Goal: Navigation & Orientation: Find specific page/section

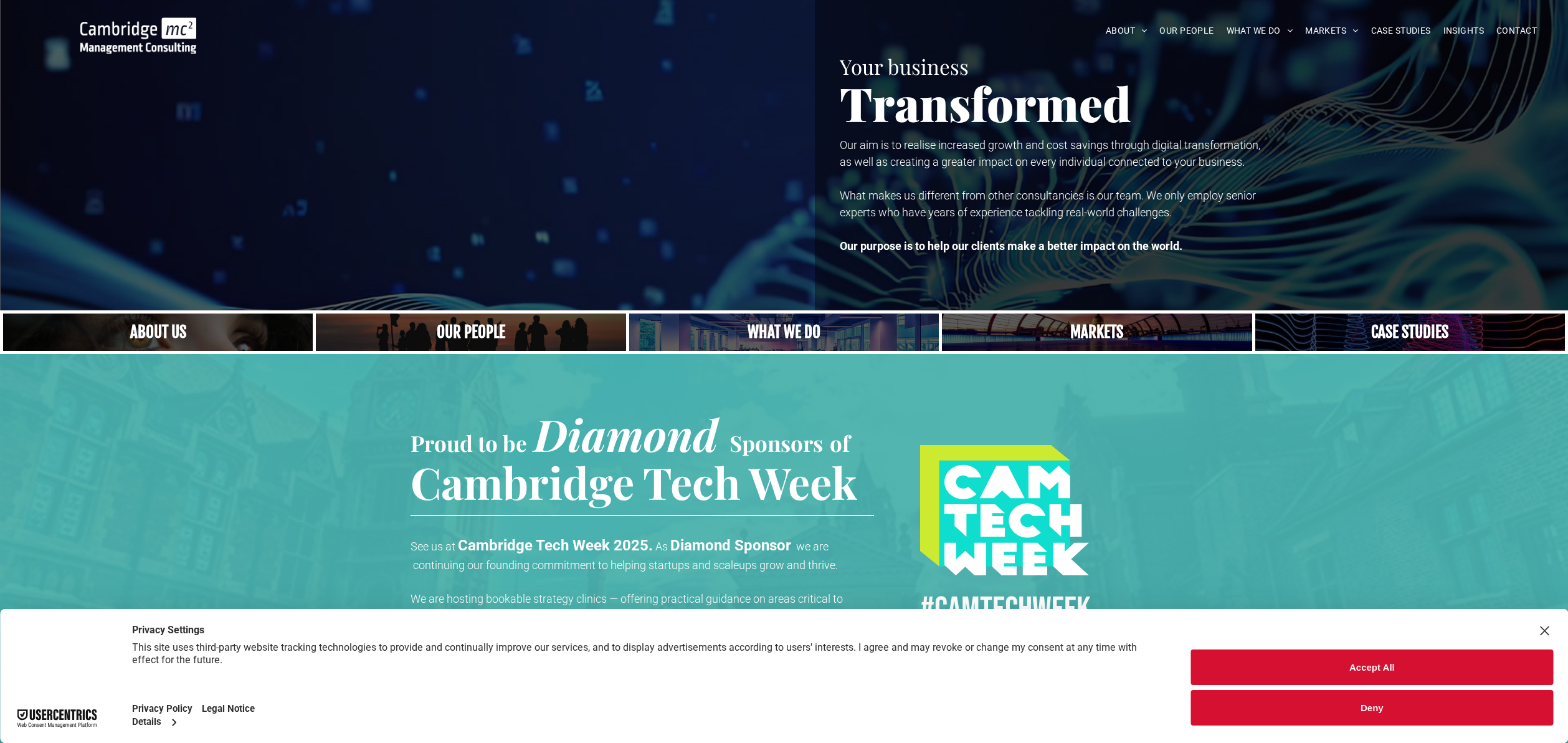
scroll to position [54, 0]
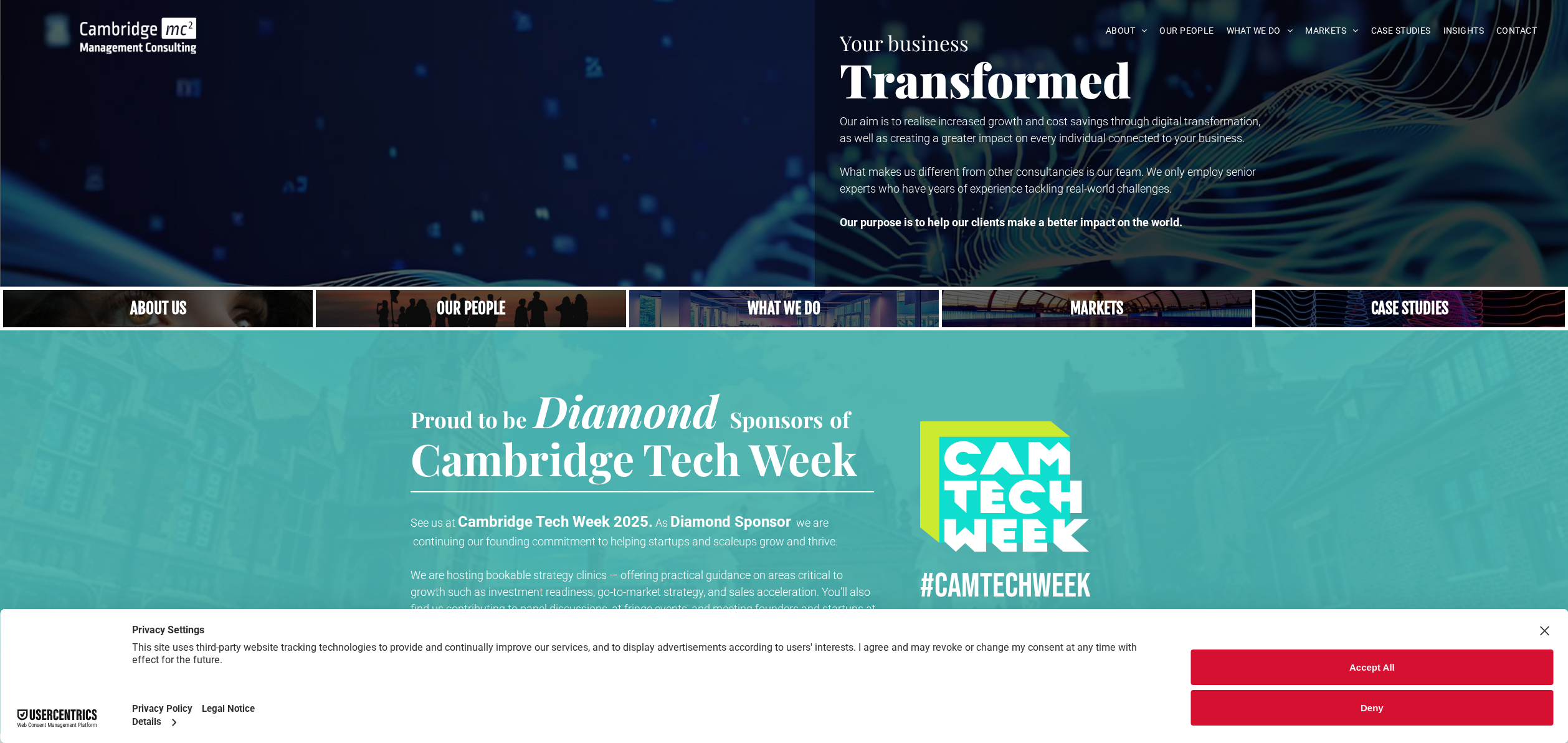
click at [1368, 670] on button "Accept All" at bounding box center [1372, 667] width 362 height 36
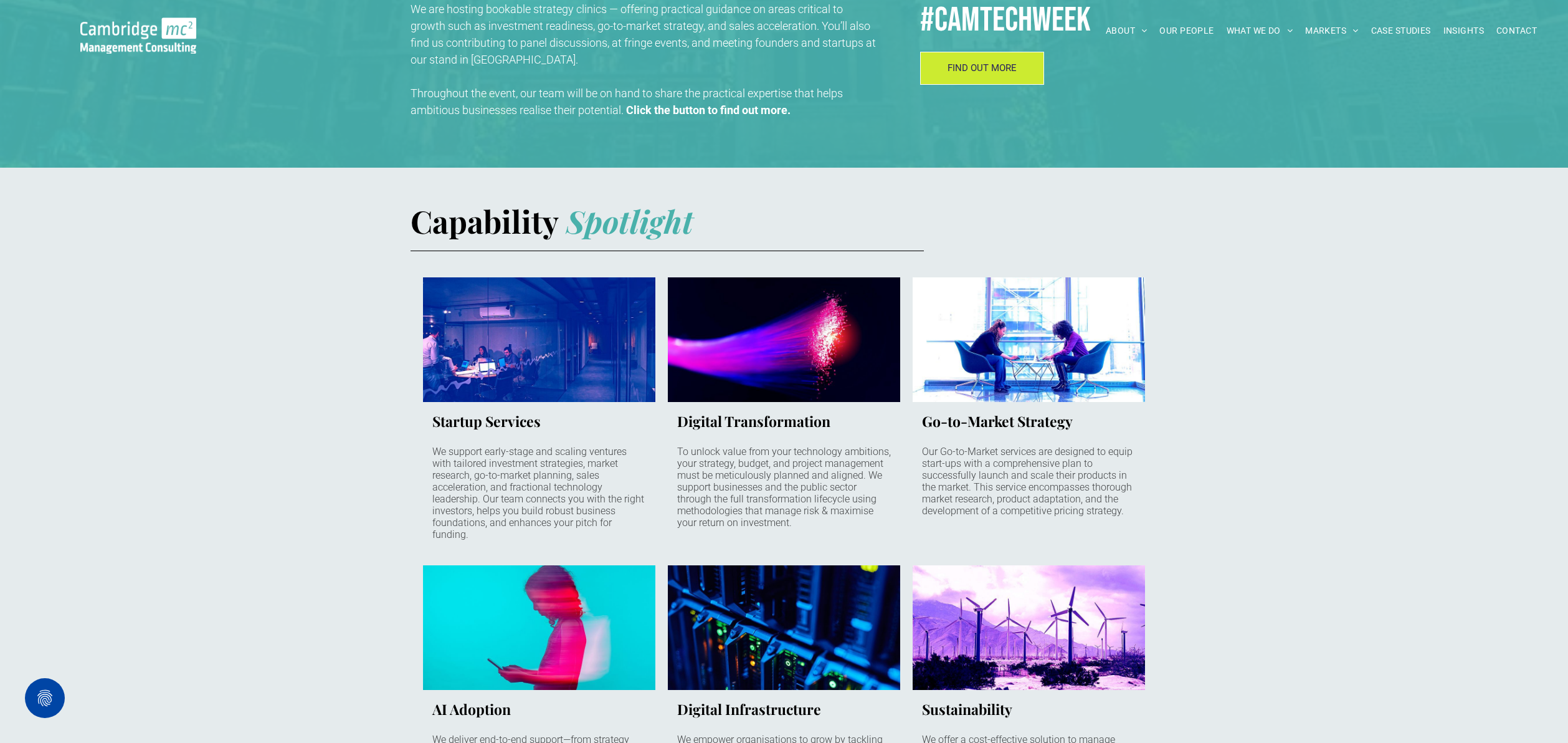
scroll to position [0, 0]
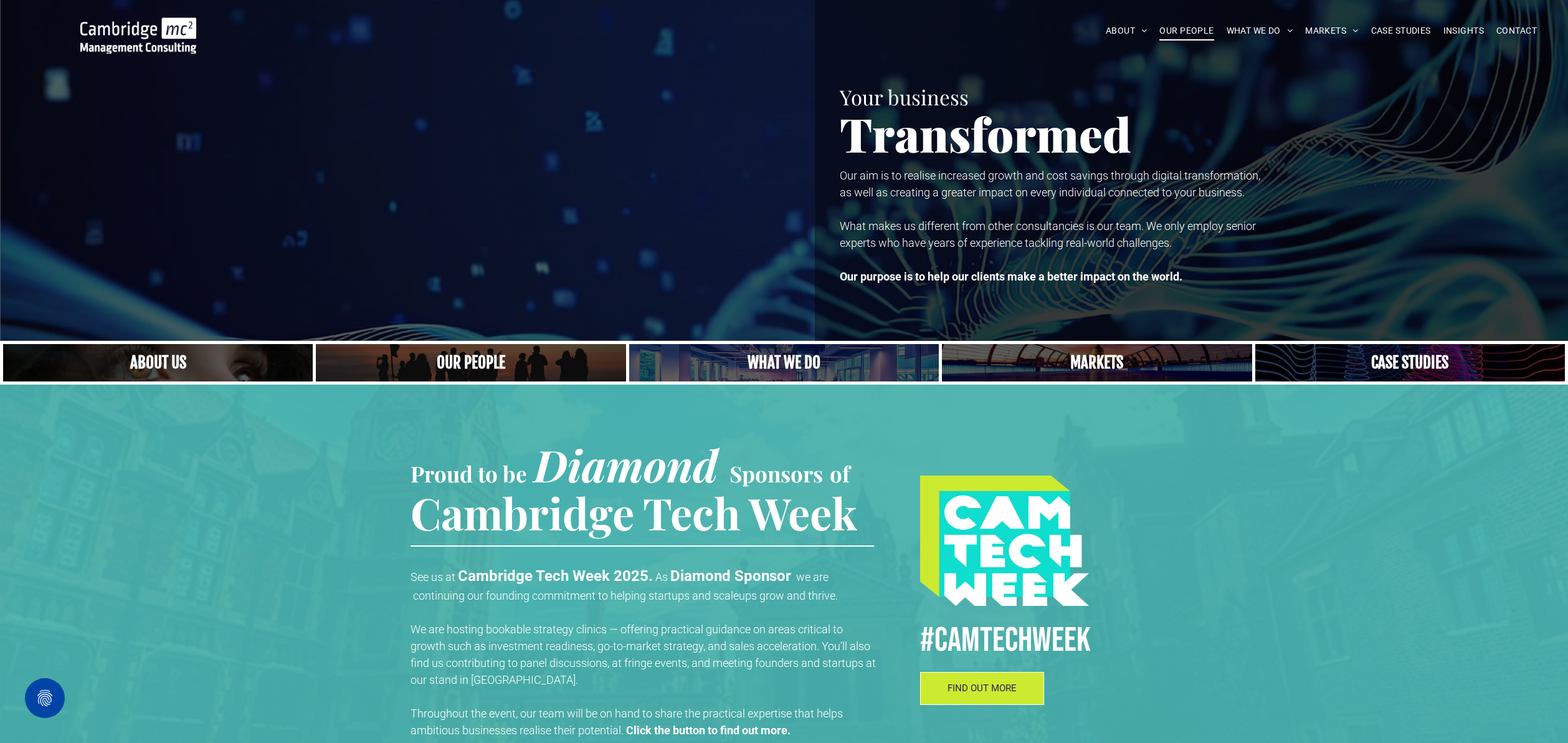
click at [1165, 24] on span "OUR PEOPLE" at bounding box center [1186, 31] width 54 height 20
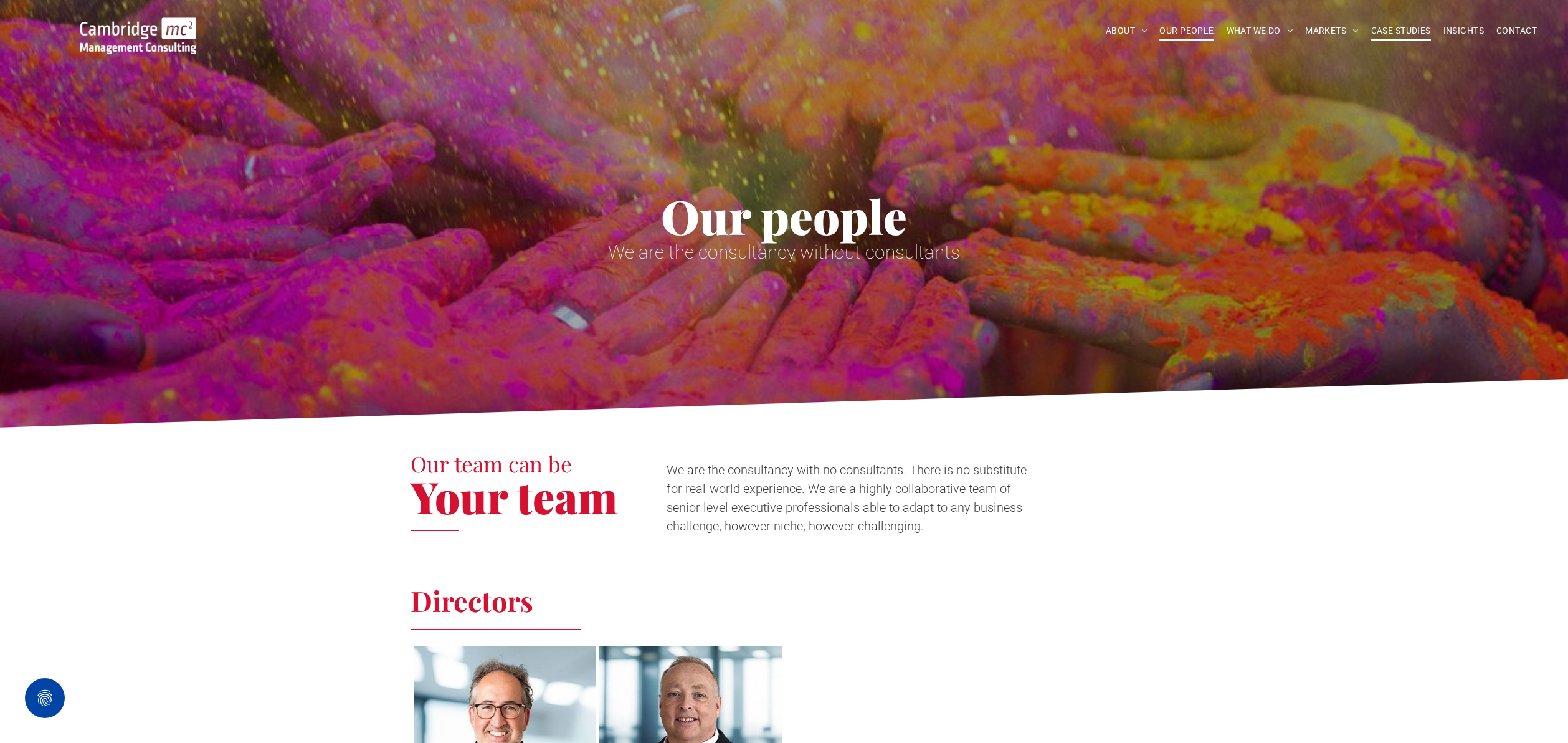
click at [1390, 31] on span "CASE STUDIES" at bounding box center [1401, 31] width 60 height 20
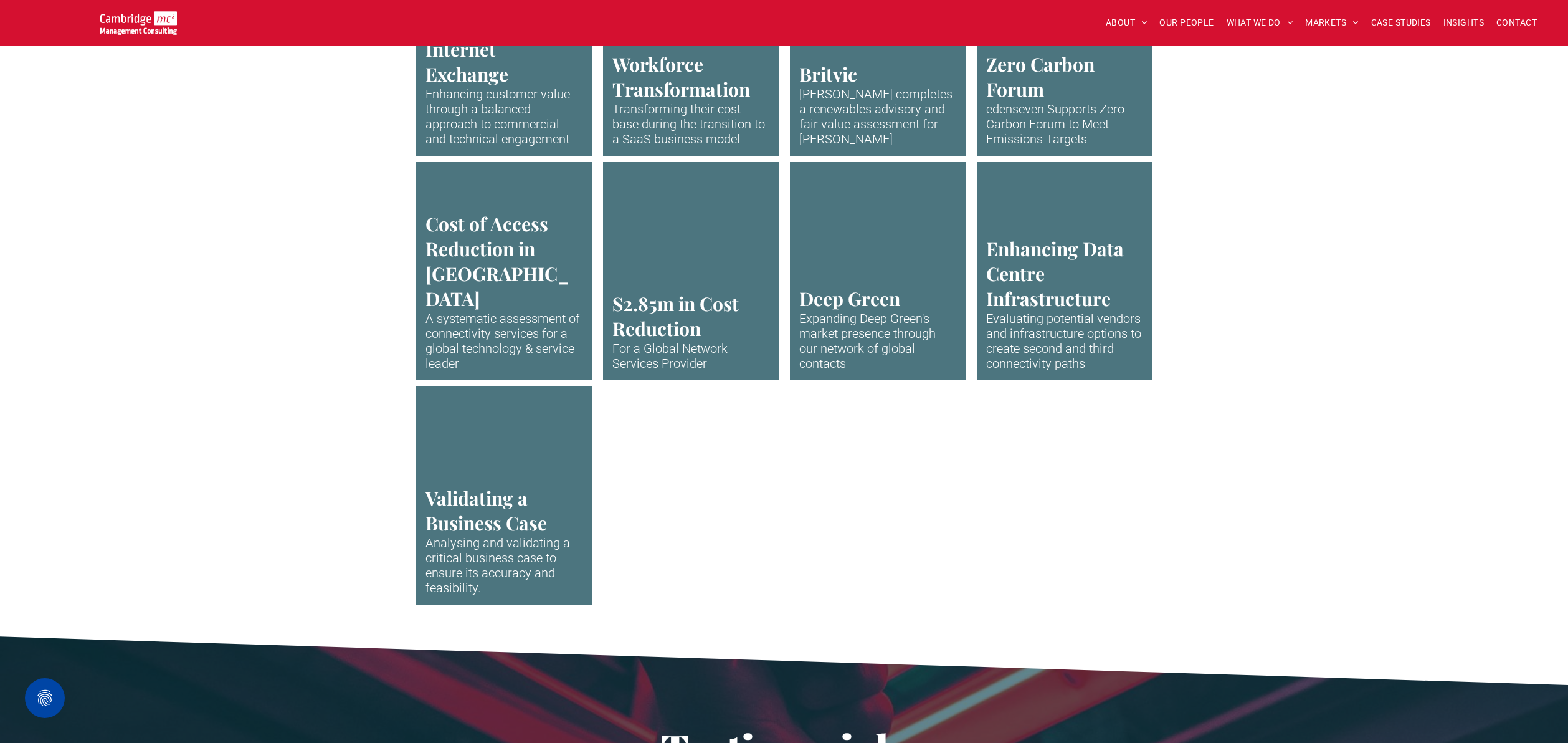
scroll to position [3256, 0]
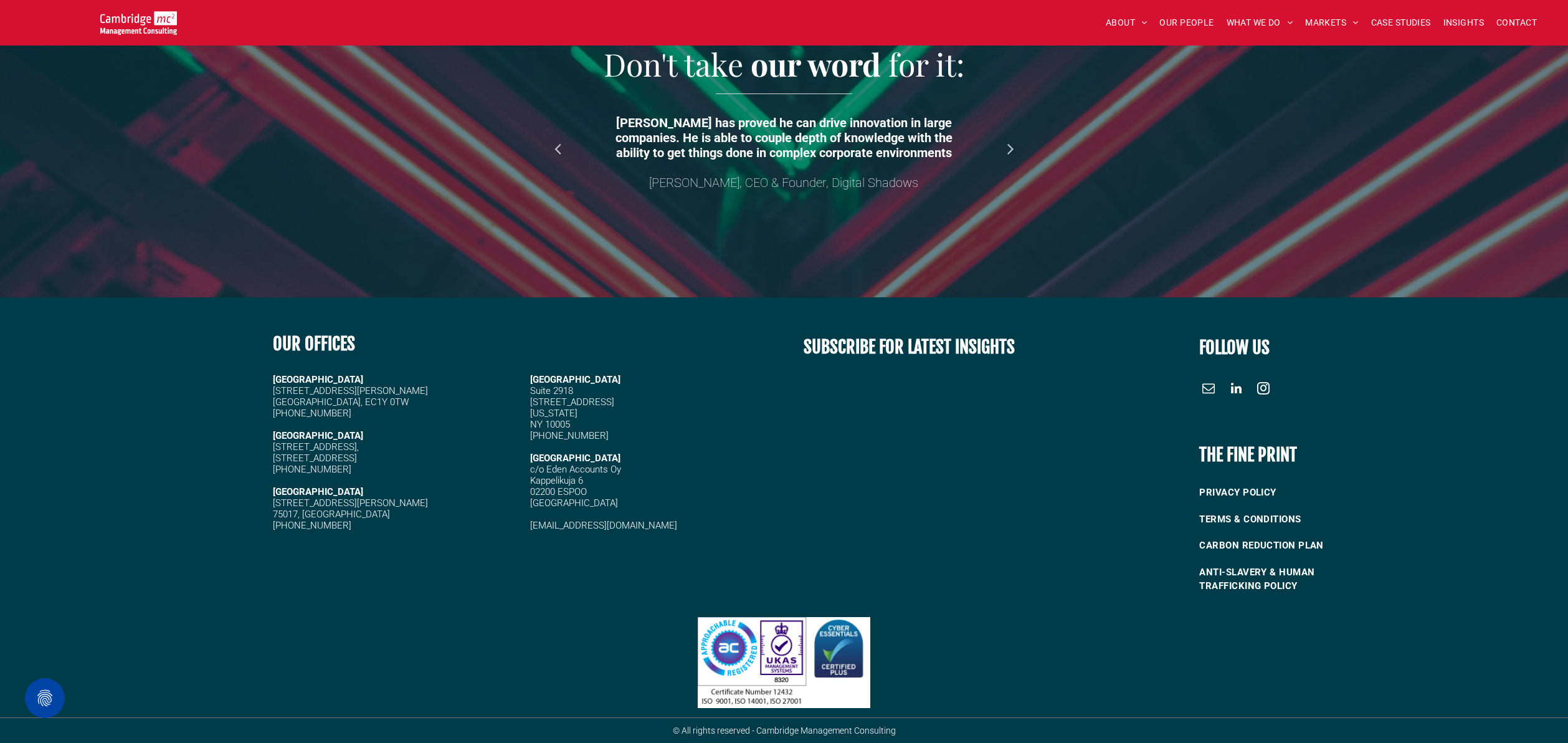
click at [119, 23] on img at bounding box center [139, 23] width 77 height 23
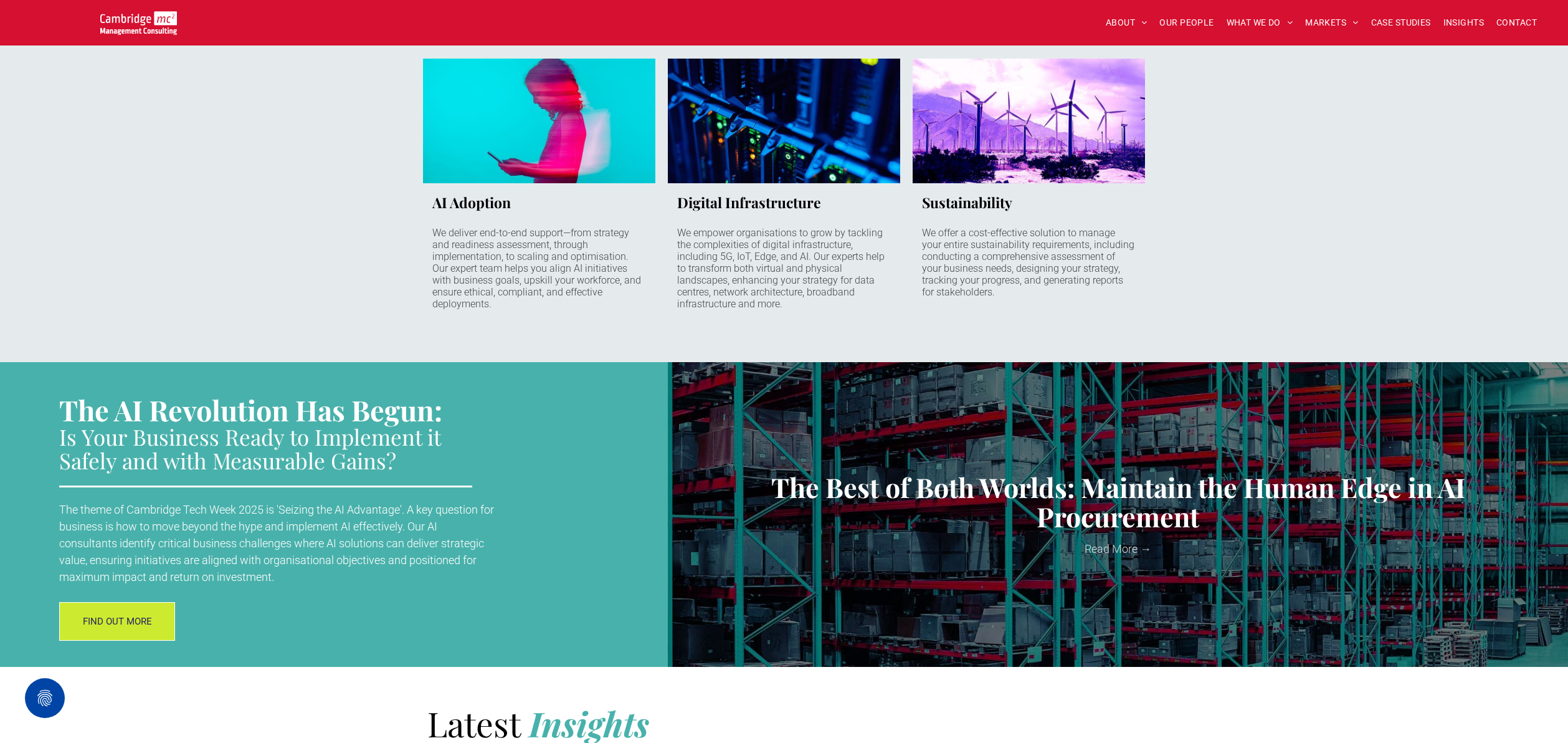
scroll to position [2163, 0]
